Goal: Transaction & Acquisition: Purchase product/service

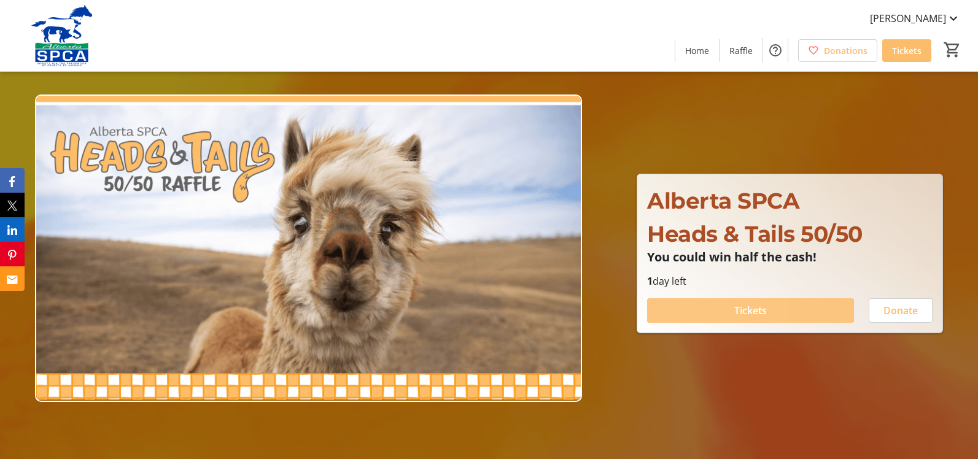
click at [665, 310] on span at bounding box center [750, 310] width 207 height 29
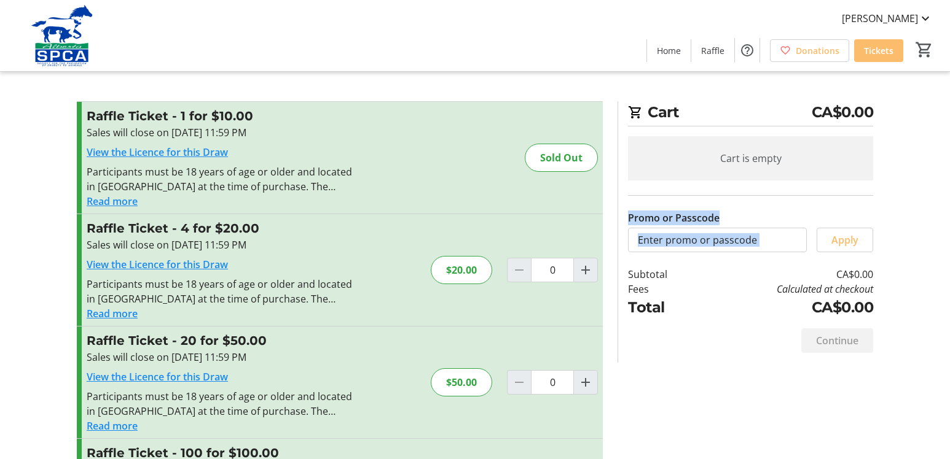
drag, startPoint x: 940, startPoint y: 239, endPoint x: 957, endPoint y: 262, distance: 29.0
click at [944, 260] on tr-checkout-feature-upsell-ui "Cart CA$0.00 Cart is empty Promo or Passcode Apply Subtotal CA$0.00 Fees Calcul…" at bounding box center [475, 283] width 950 height 566
type input "0"
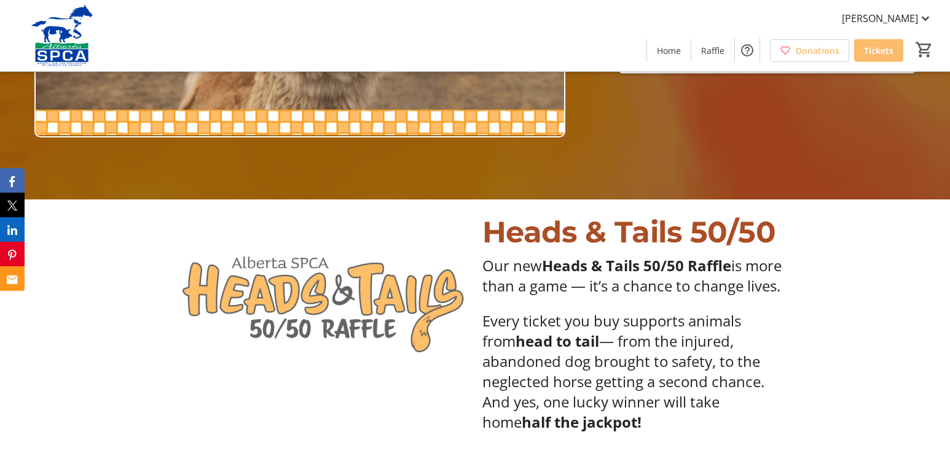
scroll to position [269, 0]
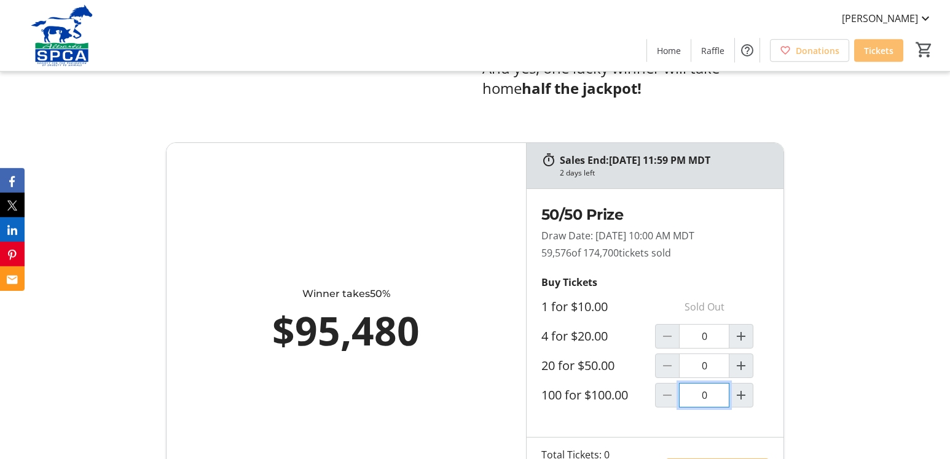
click at [700, 408] on input "0" at bounding box center [704, 395] width 50 height 25
type input "1"
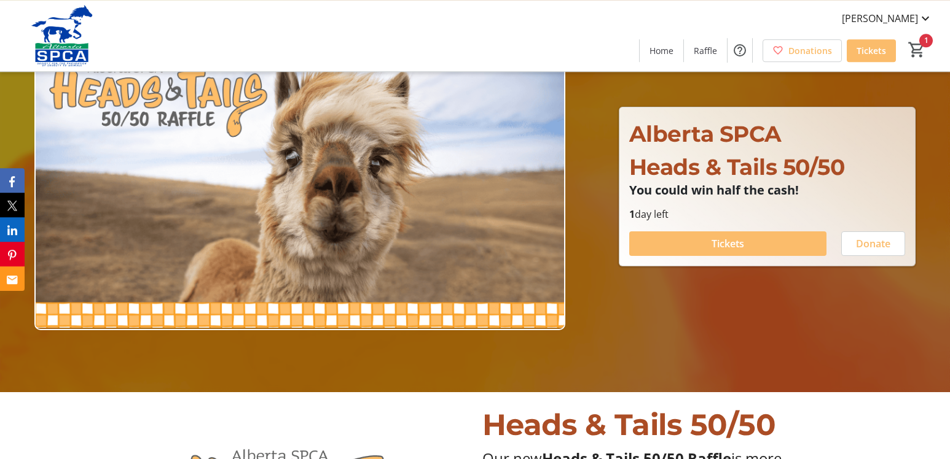
scroll to position [0, 0]
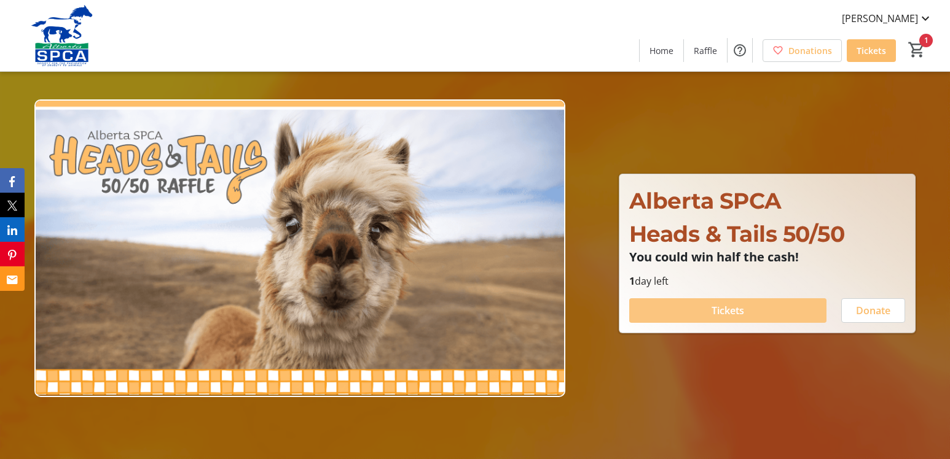
click at [664, 316] on span at bounding box center [727, 310] width 197 height 29
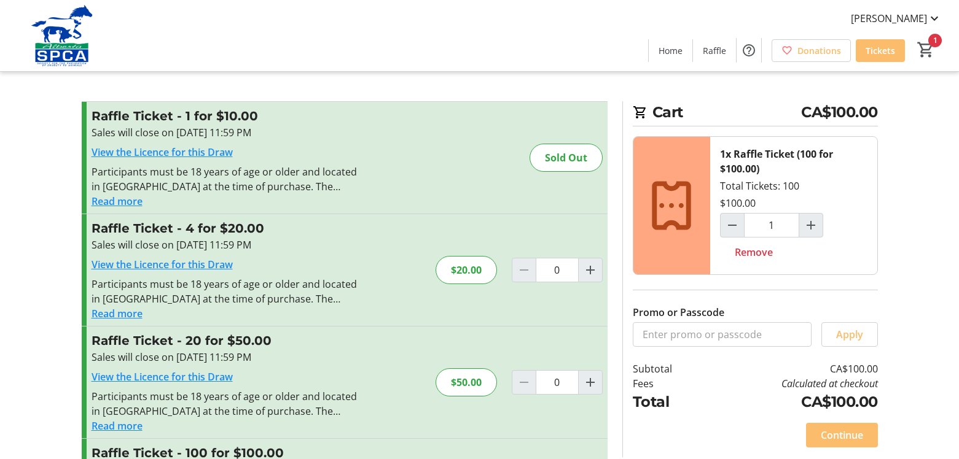
type input "1"
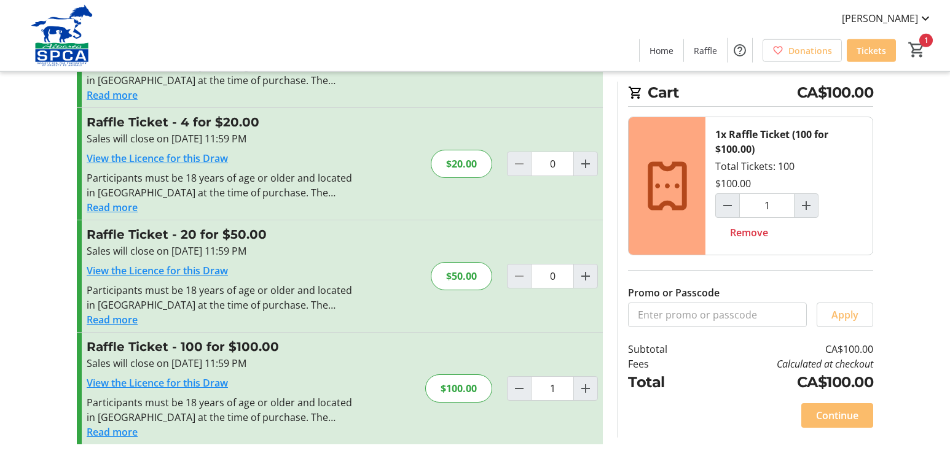
scroll to position [106, 0]
click at [837, 414] on span "Continue" at bounding box center [837, 415] width 42 height 15
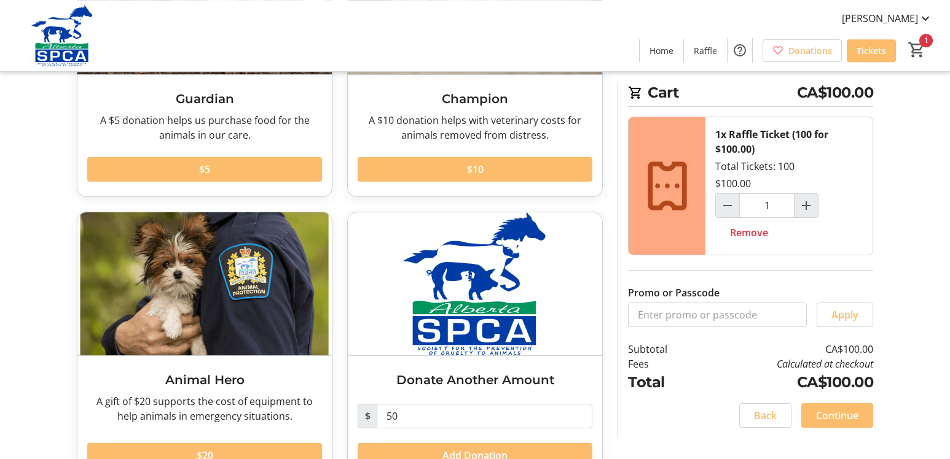
scroll to position [246, 0]
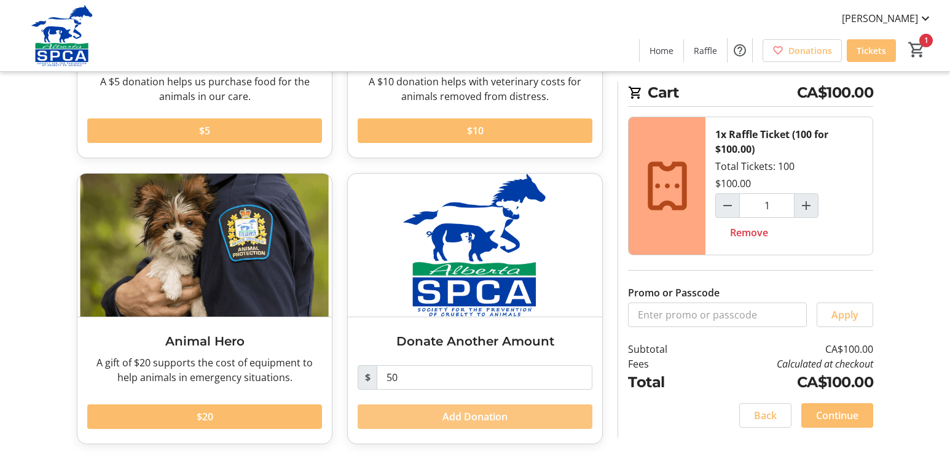
click at [451, 421] on span "Add Donation" at bounding box center [474, 417] width 65 height 15
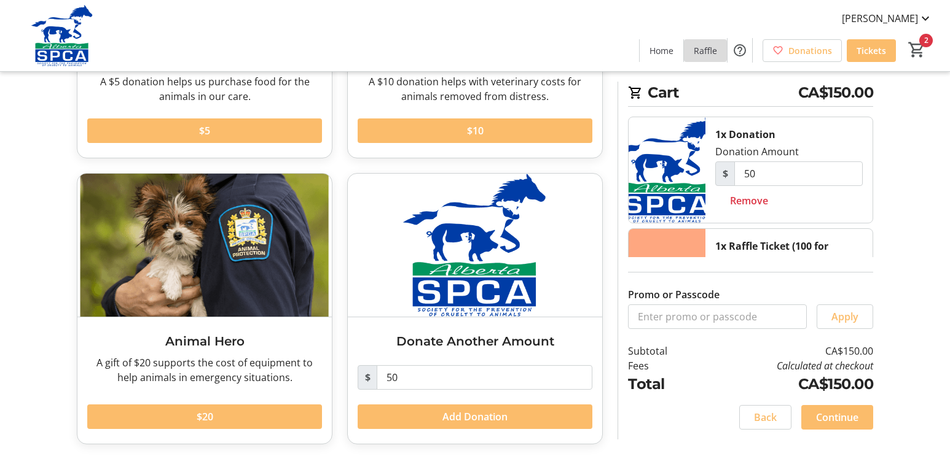
click at [704, 49] on span "Raffle" at bounding box center [704, 50] width 23 height 13
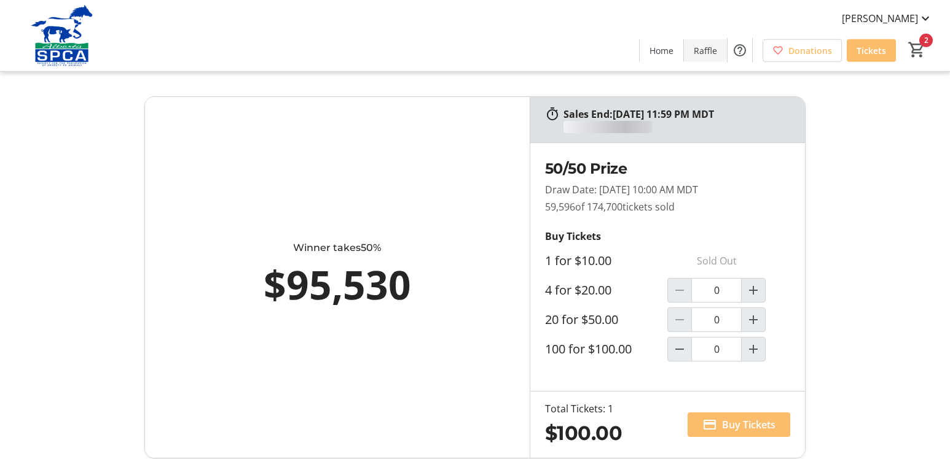
type input "1"
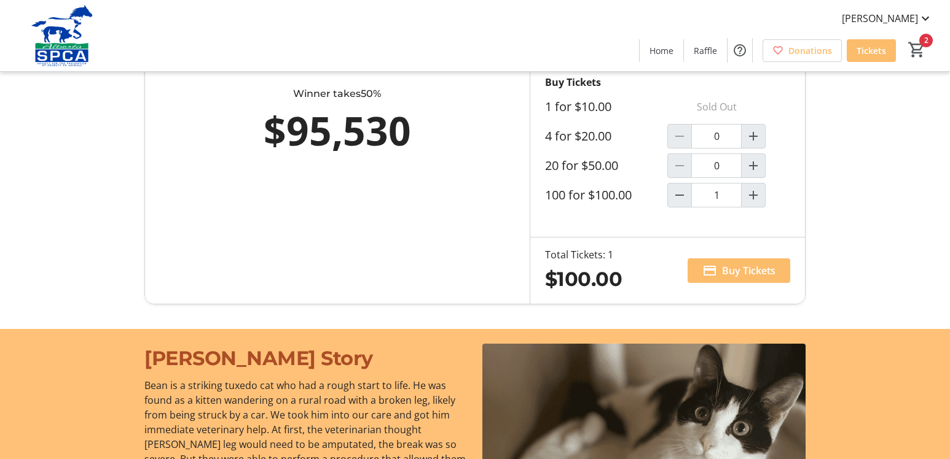
scroll to position [166, 0]
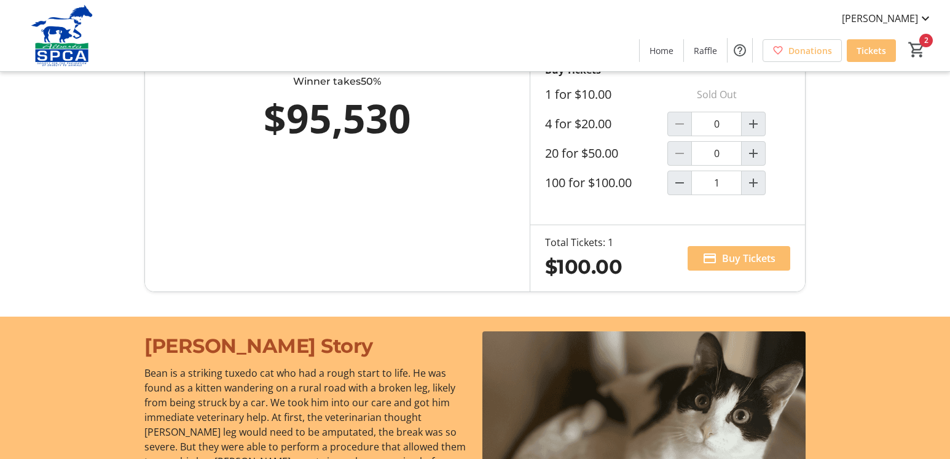
click at [717, 257] on span at bounding box center [738, 258] width 103 height 29
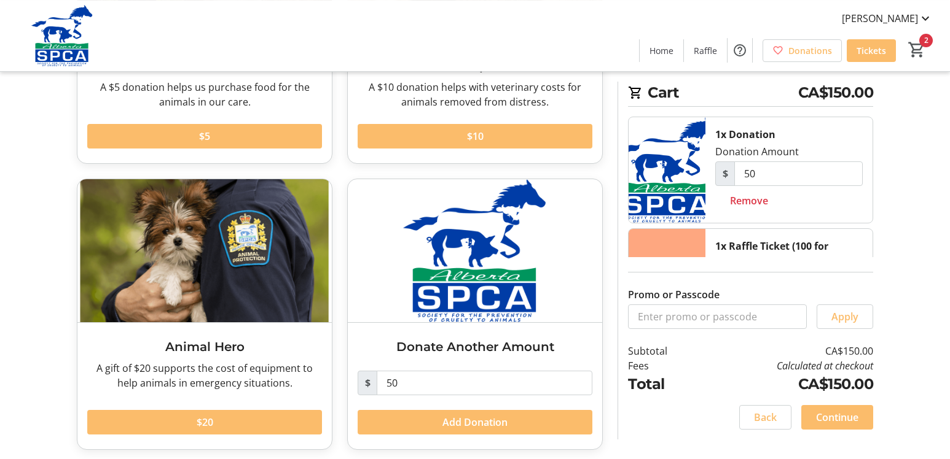
scroll to position [246, 0]
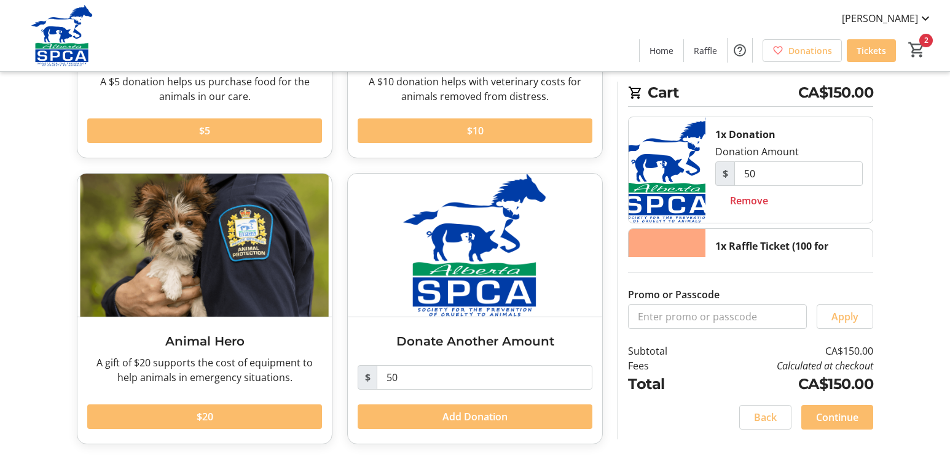
click at [674, 280] on icon at bounding box center [667, 297] width 59 height 59
drag, startPoint x: 675, startPoint y: 281, endPoint x: 688, endPoint y: 278, distance: 13.3
click at [662, 272] on icon at bounding box center [667, 297] width 59 height 59
drag, startPoint x: 661, startPoint y: 309, endPoint x: 642, endPoint y: 311, distance: 19.1
click at [652, 308] on icon at bounding box center [667, 297] width 59 height 59
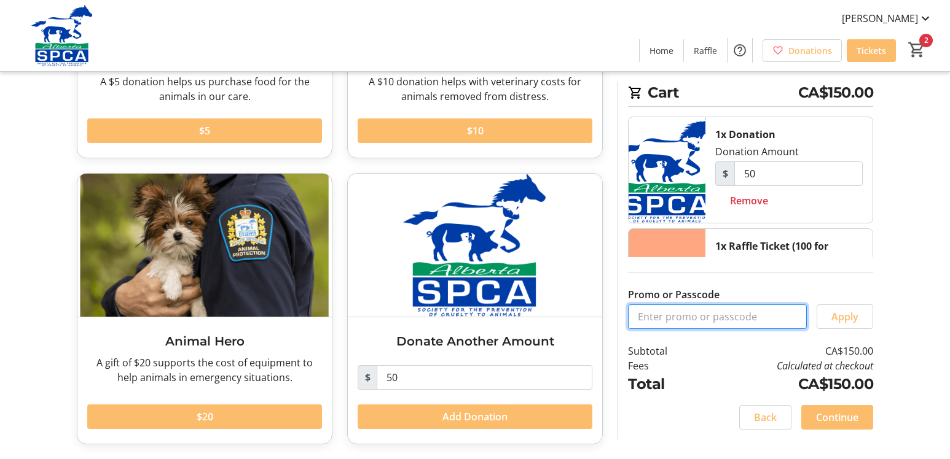
drag, startPoint x: 674, startPoint y: 429, endPoint x: 666, endPoint y: 426, distance: 8.6
click at [666, 329] on input "Promo or Passcode" at bounding box center [717, 317] width 179 height 25
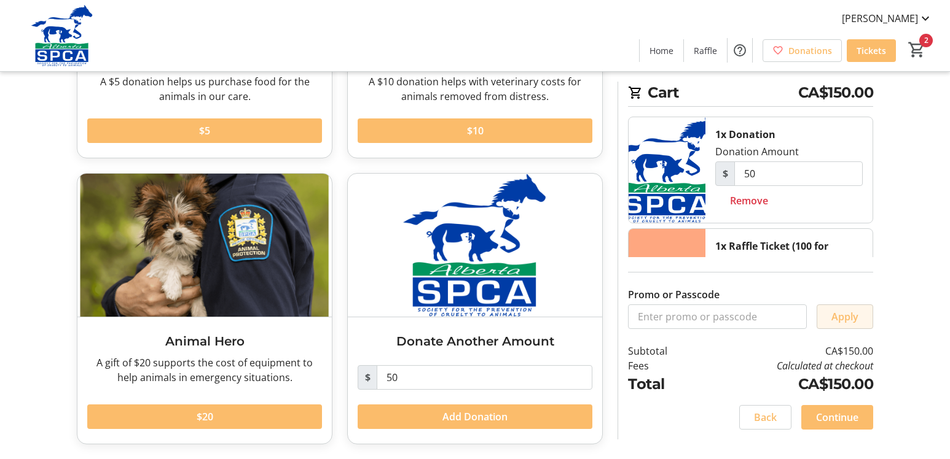
drag, startPoint x: 841, startPoint y: 424, endPoint x: 819, endPoint y: 418, distance: 22.8
click at [822, 329] on button "Apply" at bounding box center [844, 317] width 57 height 25
drag, startPoint x: 26, startPoint y: 36, endPoint x: 95, endPoint y: 20, distance: 70.6
click at [37, 33] on img at bounding box center [61, 35] width 109 height 61
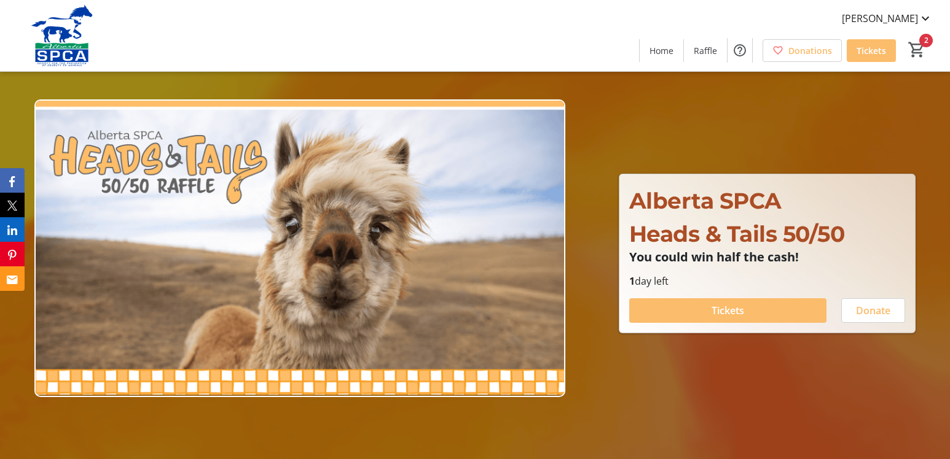
type input "1"
click at [692, 312] on span at bounding box center [727, 310] width 197 height 29
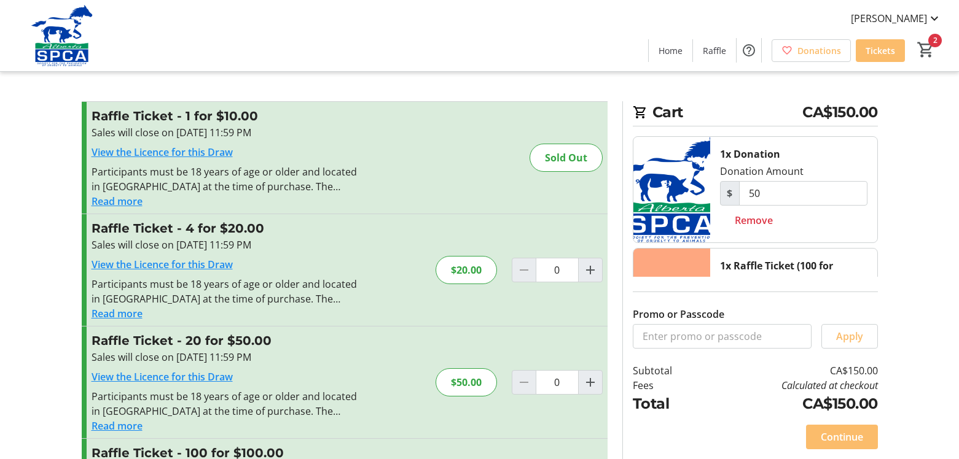
type input "1"
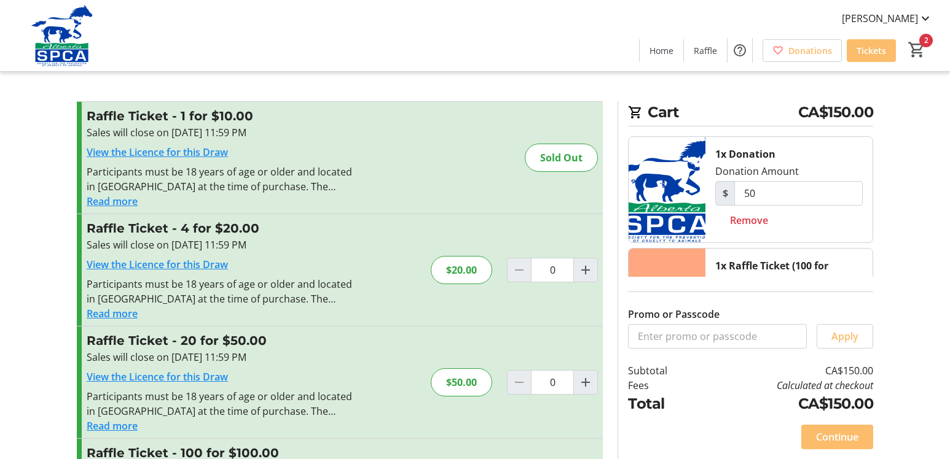
drag, startPoint x: 929, startPoint y: 345, endPoint x: 967, endPoint y: 352, distance: 39.4
click at [899, 334] on tr-checkout-feature-upsell-ui "Cart CA$150.00 1x Donation Donation Amount $ 50 Remove 1x Raffle Ticket (100 fo…" at bounding box center [475, 283] width 950 height 566
drag, startPoint x: 967, startPoint y: 352, endPoint x: 926, endPoint y: 340, distance: 43.4
click at [950, 351] on html "Drexel Walker Home Raffle Donations Tickets 2 Home Raffle Donations Tickets Car…" at bounding box center [475, 283] width 950 height 566
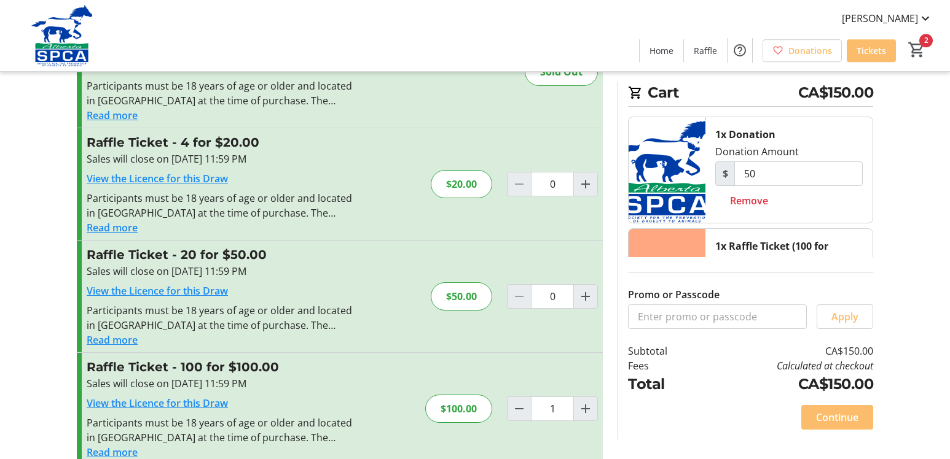
scroll to position [106, 0]
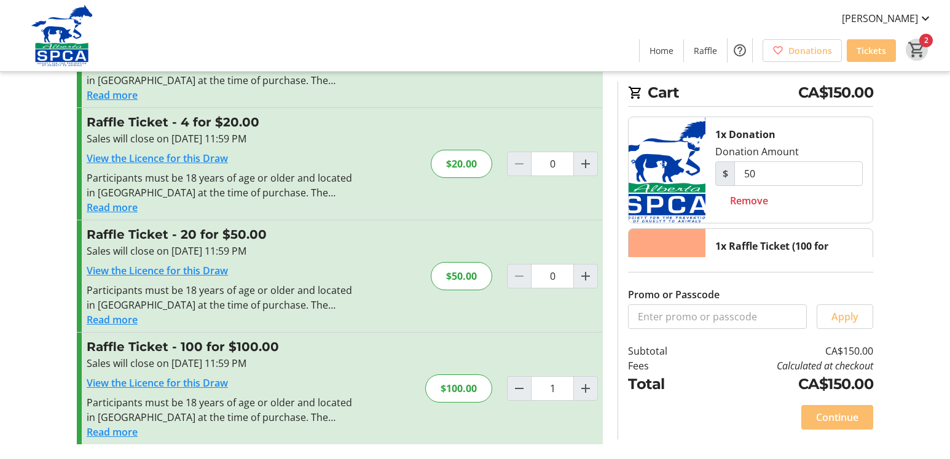
click at [927, 40] on span "Cart" at bounding box center [916, 50] width 22 height 22
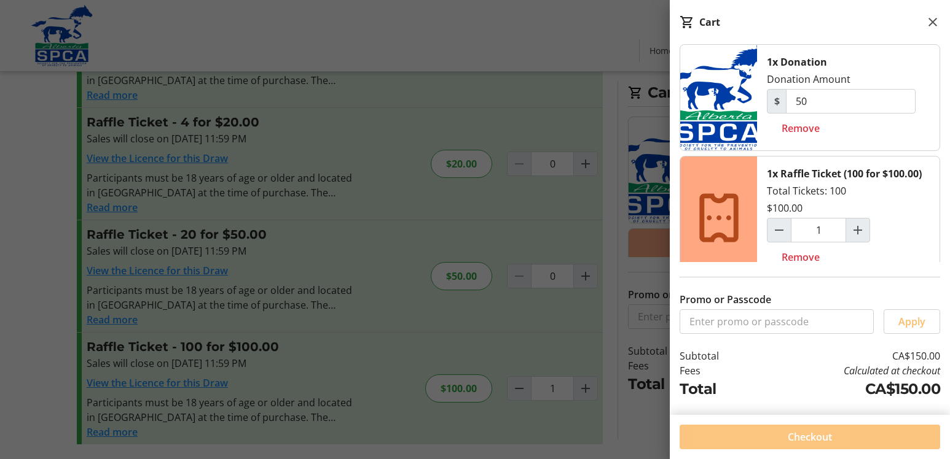
click at [738, 442] on span at bounding box center [809, 437] width 260 height 29
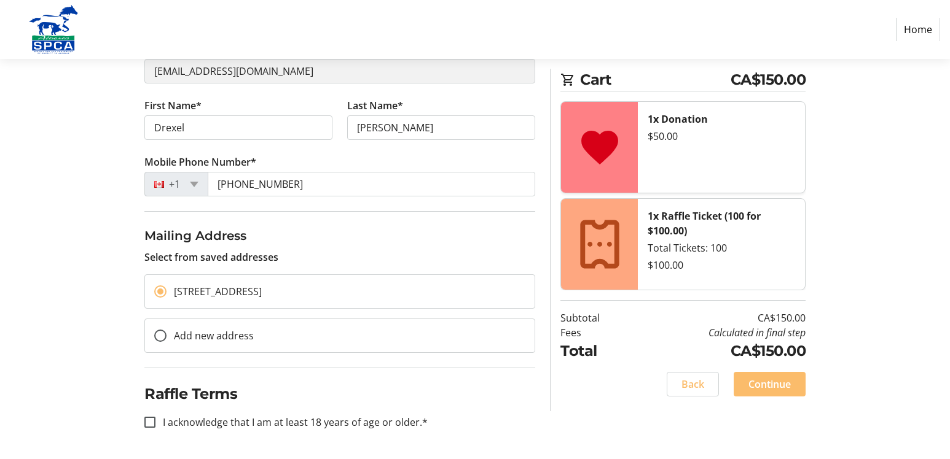
scroll to position [171, 0]
click at [150, 422] on input "I acknowledge that I am at least 18 years of age or older.*" at bounding box center [149, 422] width 11 height 11
checkbox input "true"
click at [765, 388] on span "Continue" at bounding box center [769, 384] width 42 height 15
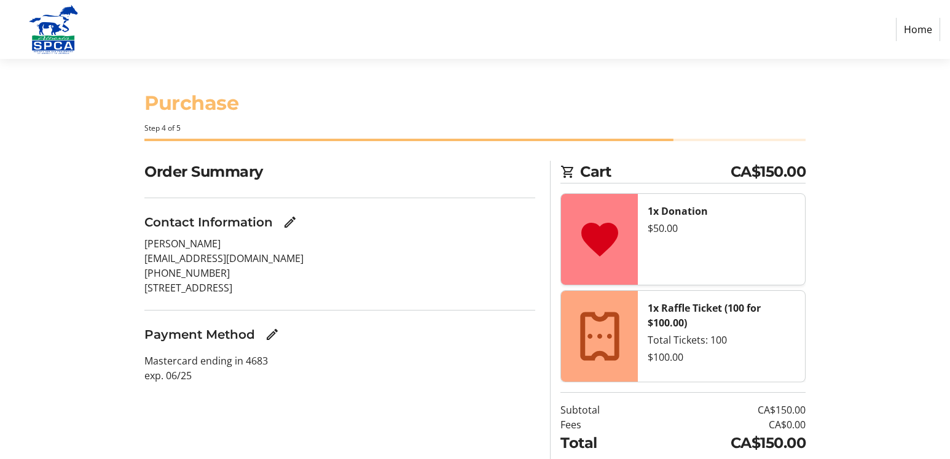
click at [195, 374] on p "Mastercard ending in 4683 exp. 06/25" at bounding box center [339, 368] width 391 height 29
click at [268, 332] on mat-icon "Edit Payment Method" at bounding box center [272, 334] width 15 height 15
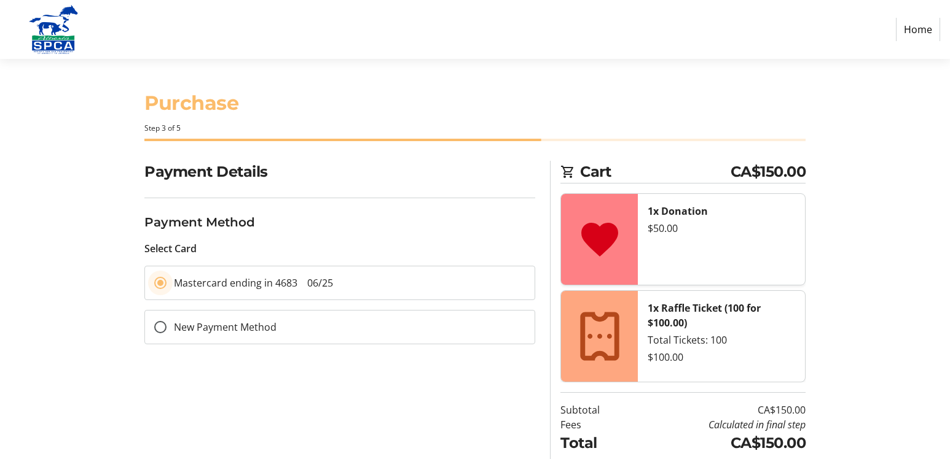
click at [335, 284] on div "Mastercard ending in 4683 06/25" at bounding box center [243, 283] width 197 height 33
click at [158, 327] on input "New Payment Method" at bounding box center [160, 327] width 12 height 12
radio input "true"
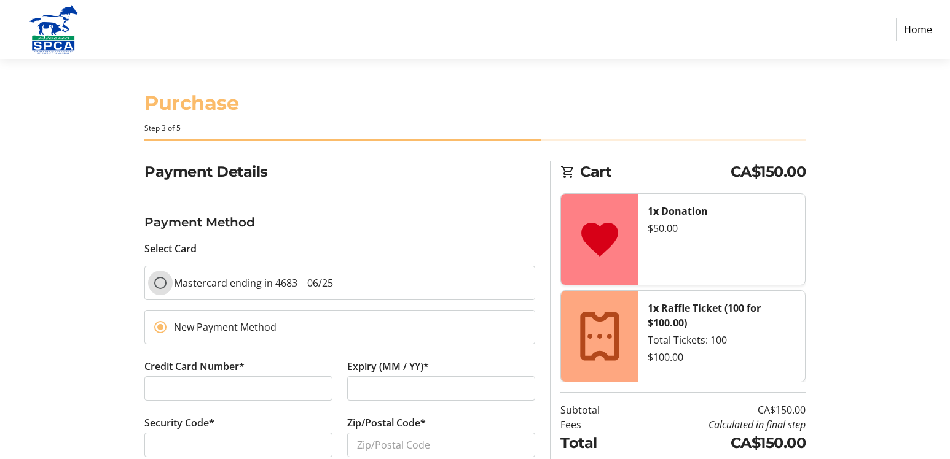
click at [154, 277] on input "Mastercard ending in 4683 06/25" at bounding box center [160, 283] width 12 height 12
radio input "true"
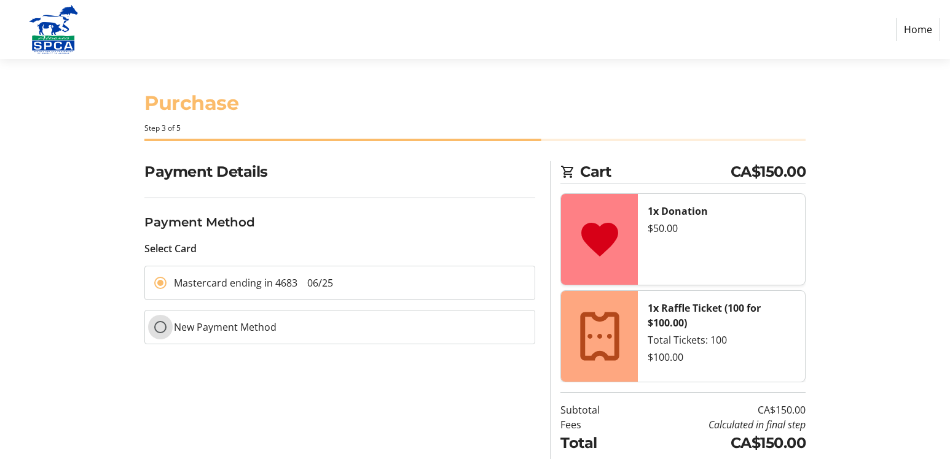
click at [154, 321] on input "New Payment Method" at bounding box center [160, 327] width 12 height 12
radio input "true"
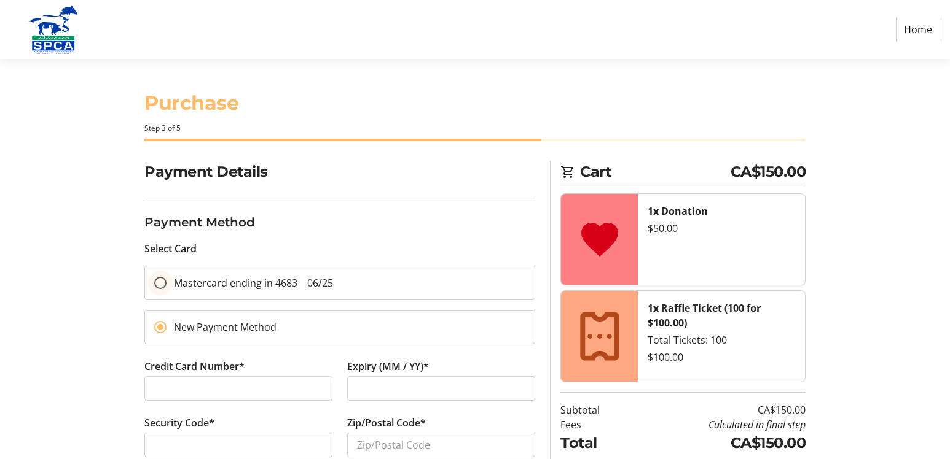
click at [154, 277] on input "Mastercard ending in 4683 06/25" at bounding box center [160, 283] width 12 height 12
radio input "true"
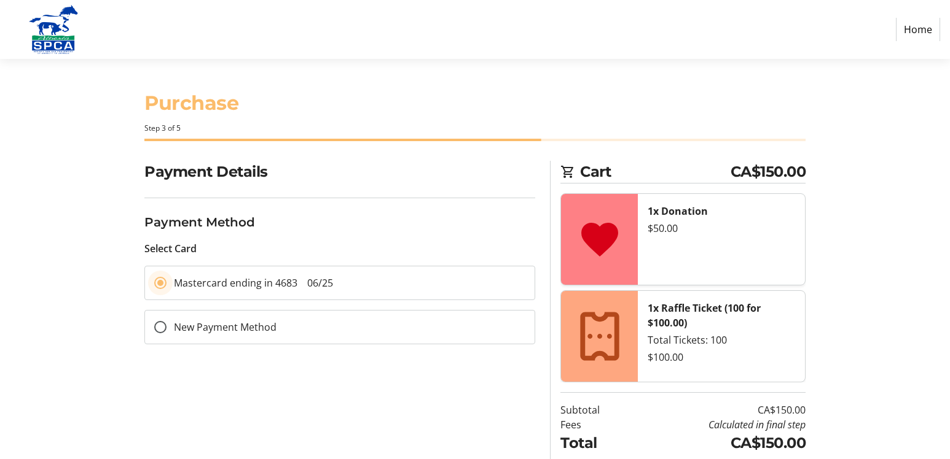
click at [324, 283] on span "06/25" at bounding box center [320, 283] width 26 height 14
click at [166, 283] on input "Mastercard ending in 4683 06/25" at bounding box center [160, 283] width 12 height 12
click at [160, 328] on input "New Payment Method" at bounding box center [160, 327] width 12 height 12
radio input "true"
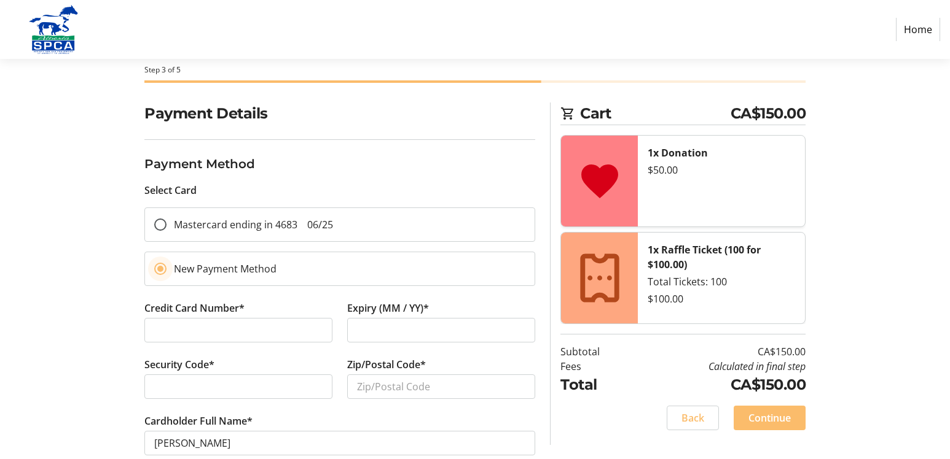
scroll to position [100, 0]
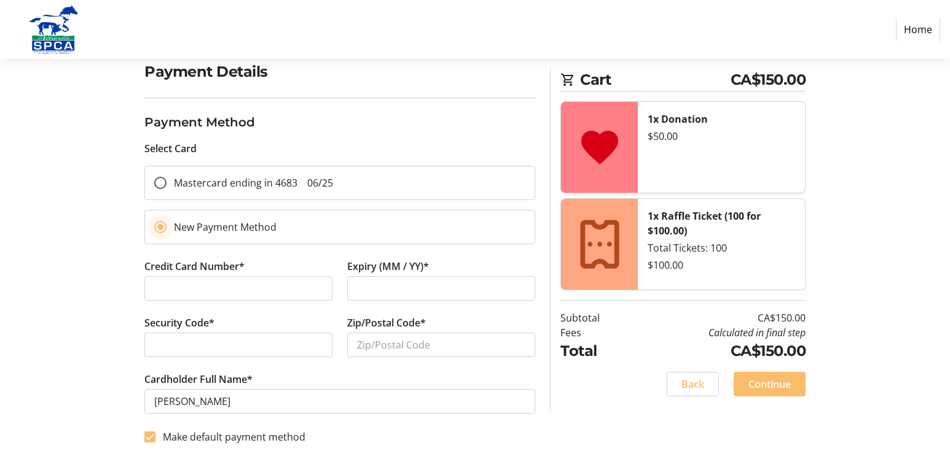
click at [934, 449] on html "Home Purchase Step 3 of 5 Cart CA$150.00 1x Donation $50.00 1x Raffle Ticket (1…" at bounding box center [475, 180] width 950 height 560
click at [157, 278] on div at bounding box center [238, 288] width 188 height 25
click at [139, 301] on div "Credit Card Number*" at bounding box center [238, 287] width 203 height 57
click at [357, 345] on input "Zip/Postal Code*" at bounding box center [441, 345] width 188 height 25
type input "T3A 4W4"
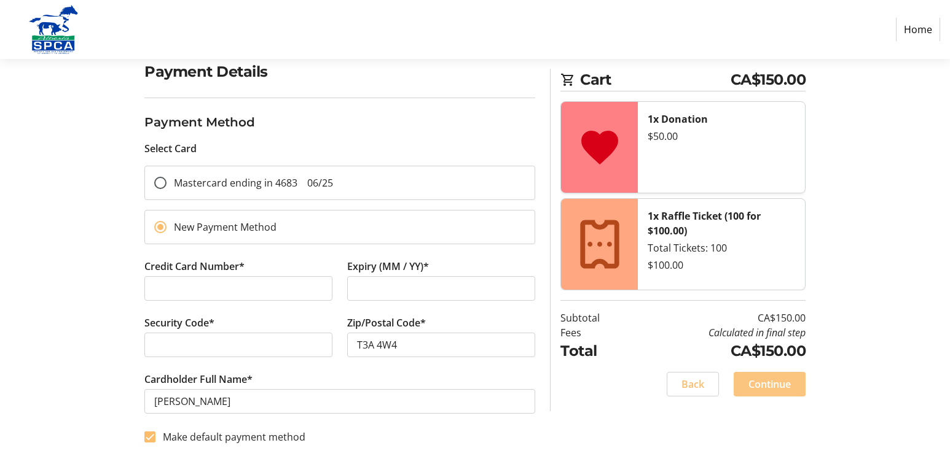
click at [747, 380] on span at bounding box center [769, 384] width 72 height 29
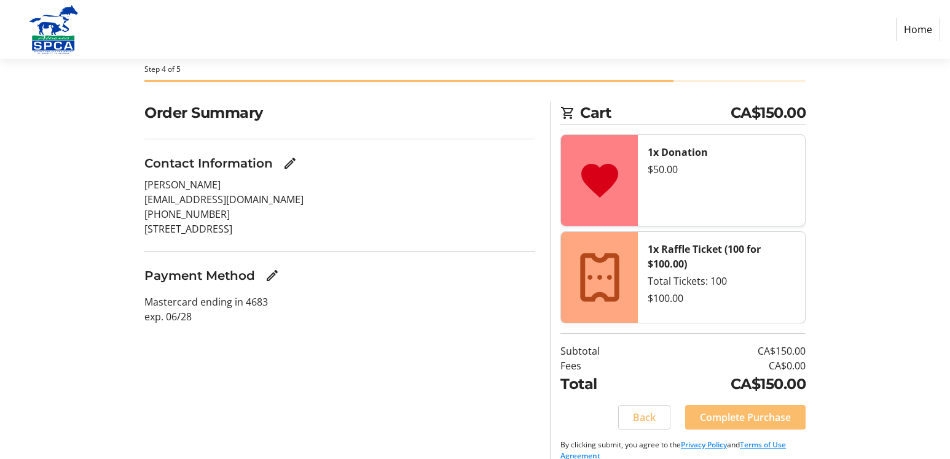
scroll to position [76, 0]
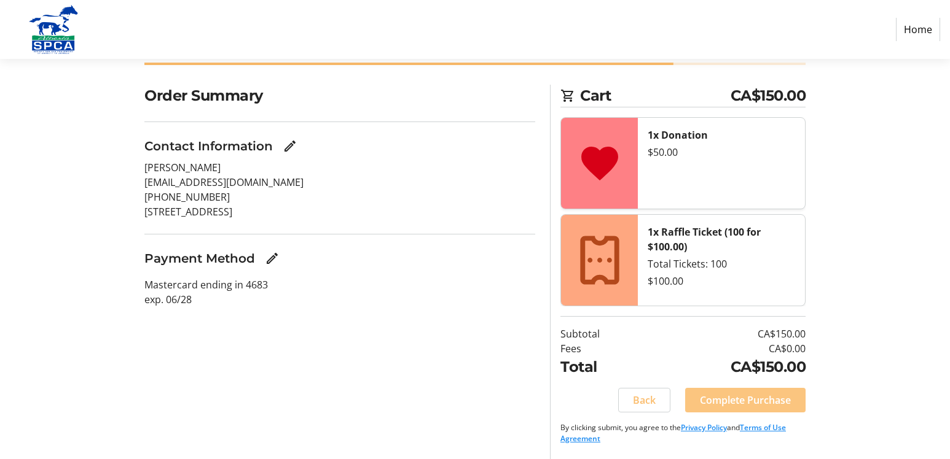
click at [726, 401] on span "Complete Purchase" at bounding box center [745, 400] width 91 height 15
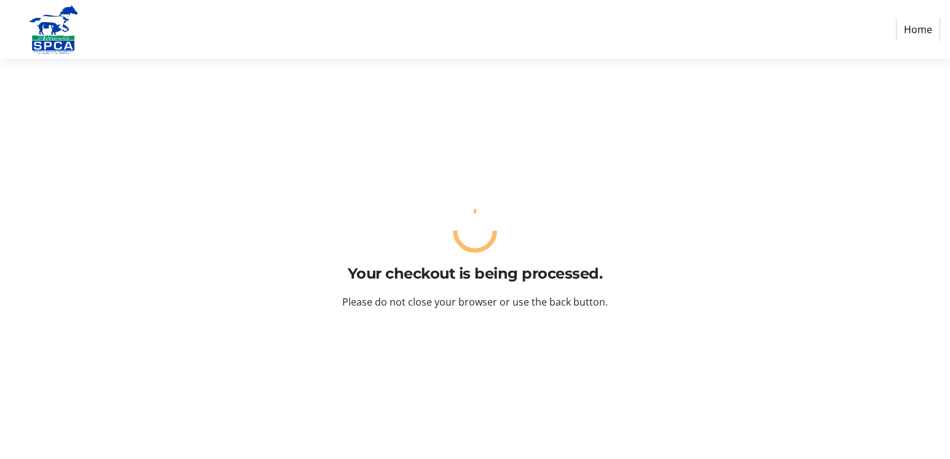
scroll to position [0, 0]
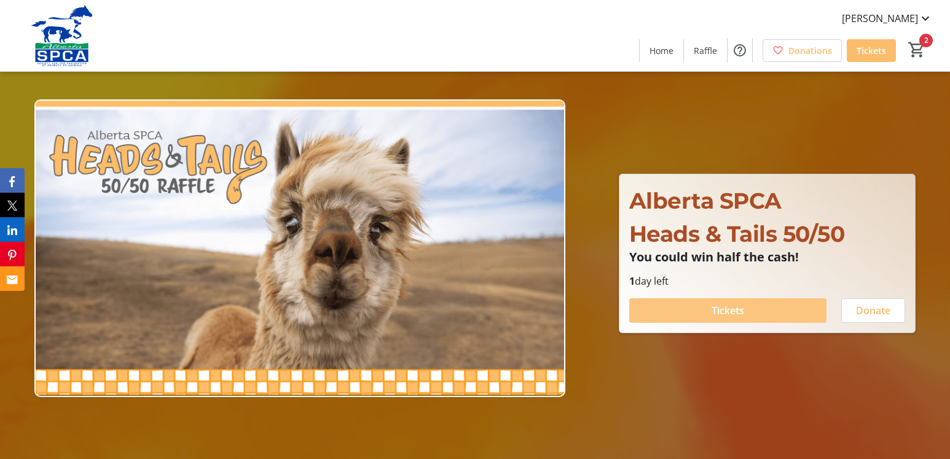
click at [734, 311] on span "Tickets" at bounding box center [727, 310] width 33 height 15
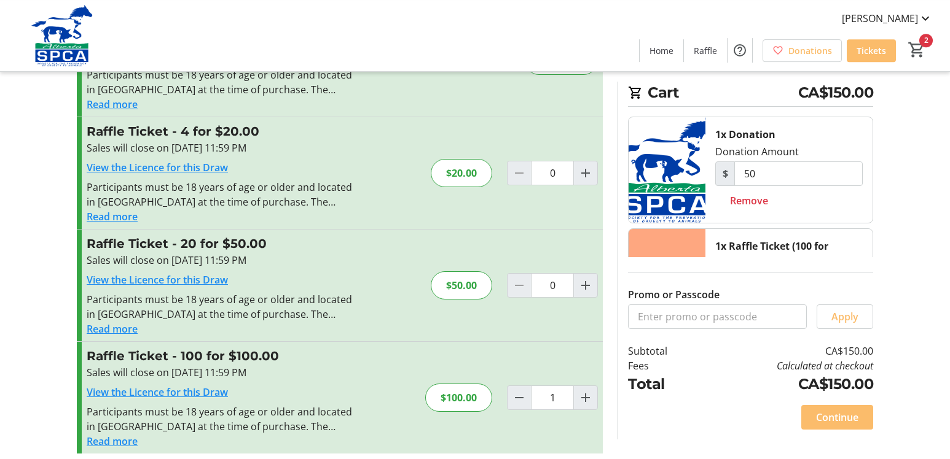
scroll to position [106, 0]
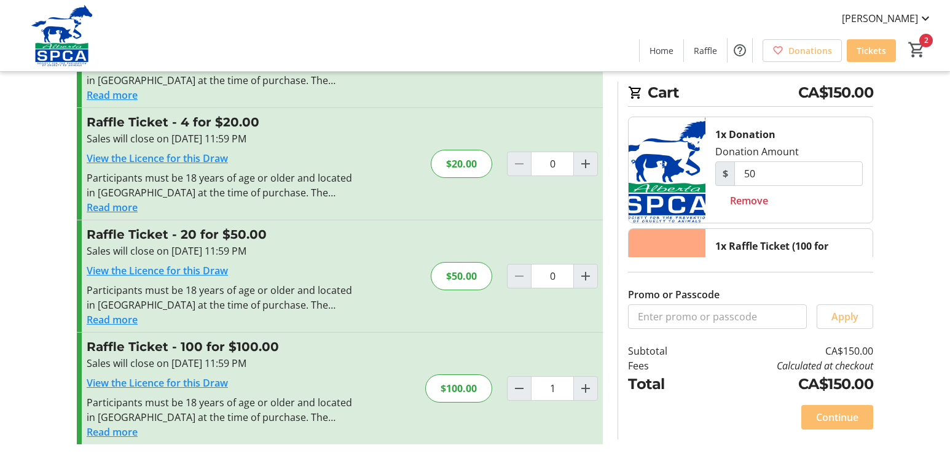
type input "0"
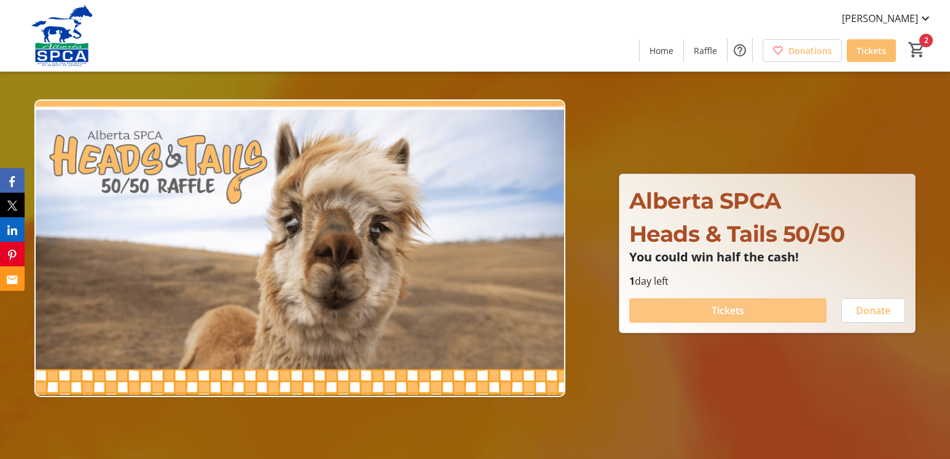
click at [672, 309] on span at bounding box center [727, 310] width 197 height 29
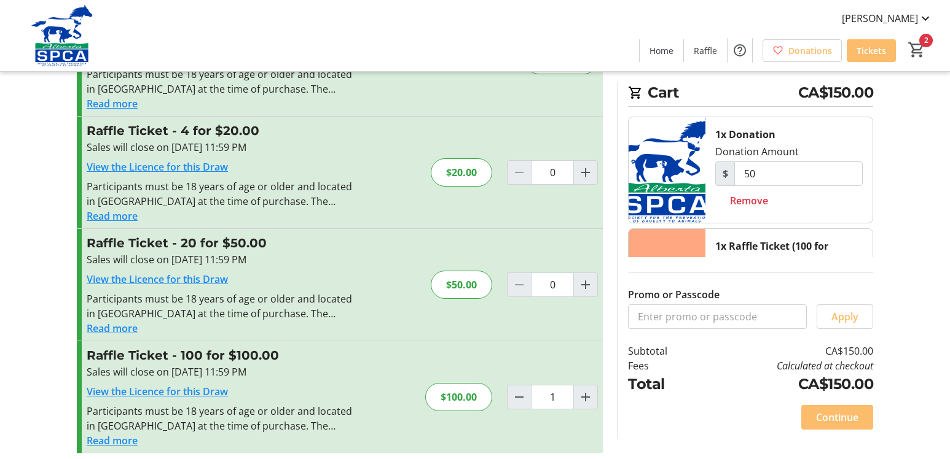
scroll to position [106, 0]
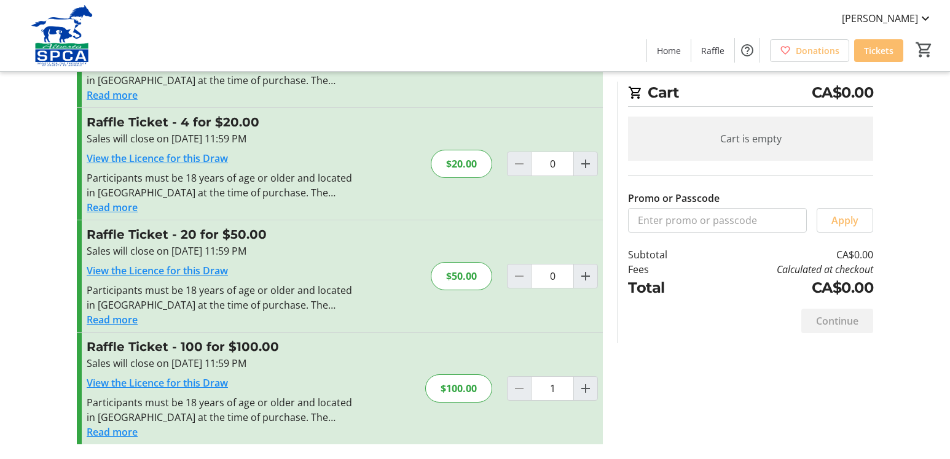
type input "0"
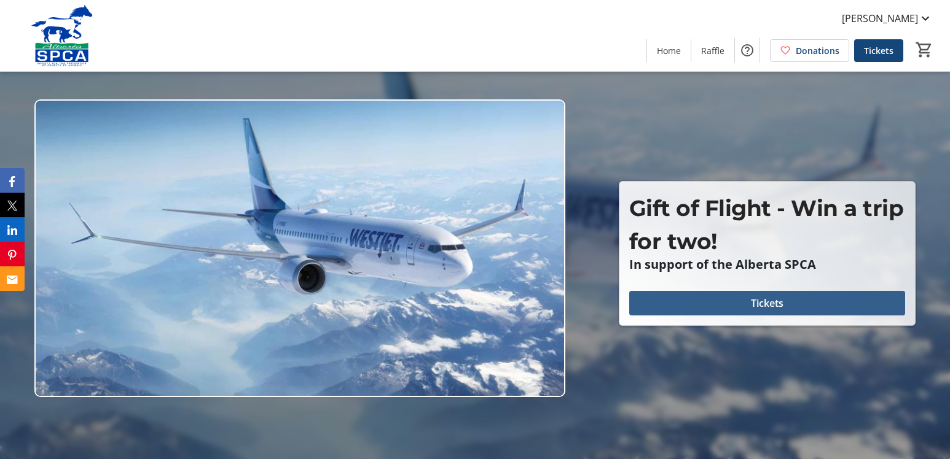
click at [638, 292] on span at bounding box center [767, 303] width 276 height 29
